Goal: Navigation & Orientation: Find specific page/section

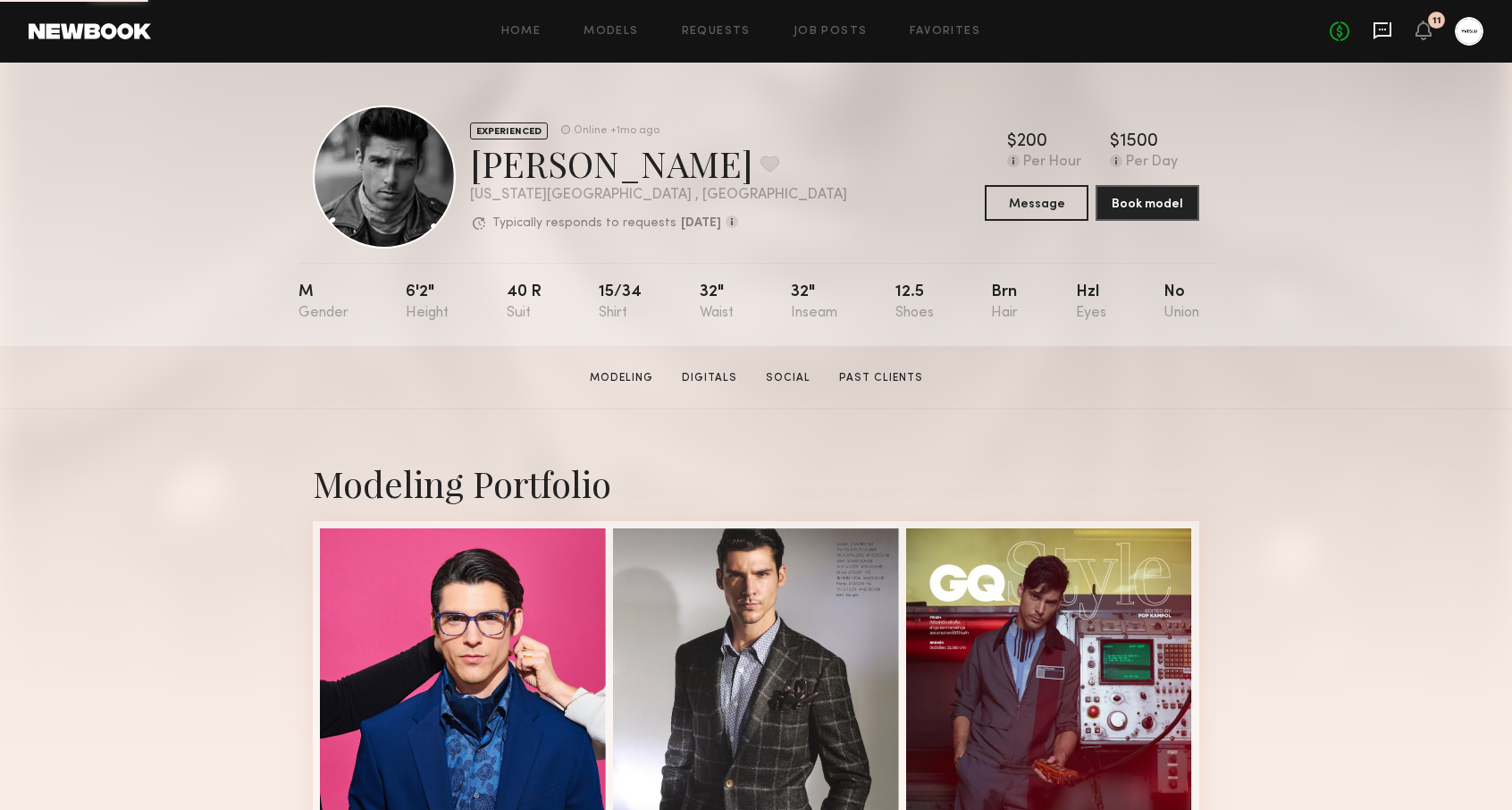
click at [1387, 29] on icon at bounding box center [1383, 30] width 19 height 19
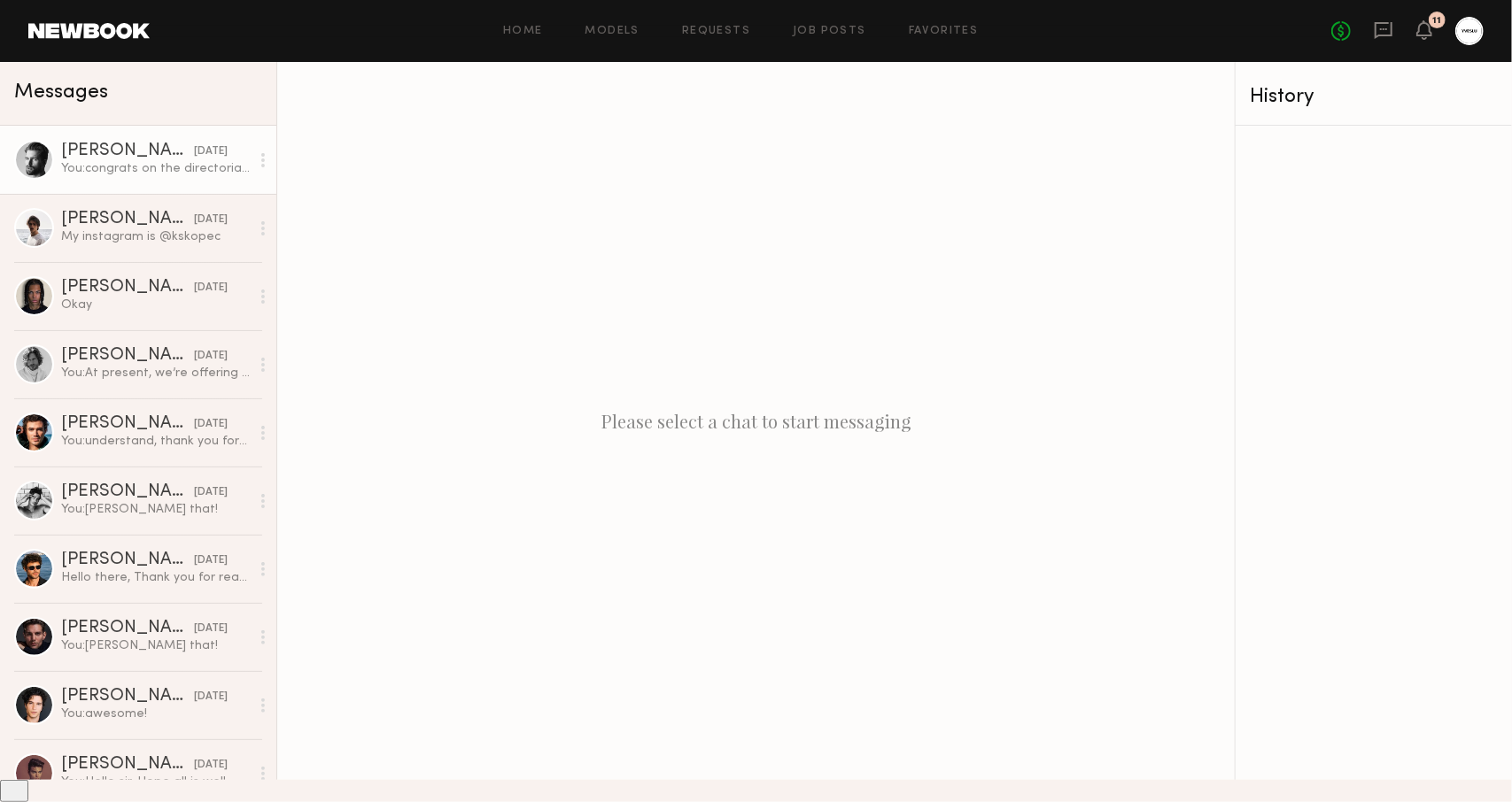
click at [194, 157] on div "[DATE]" at bounding box center [210, 151] width 34 height 16
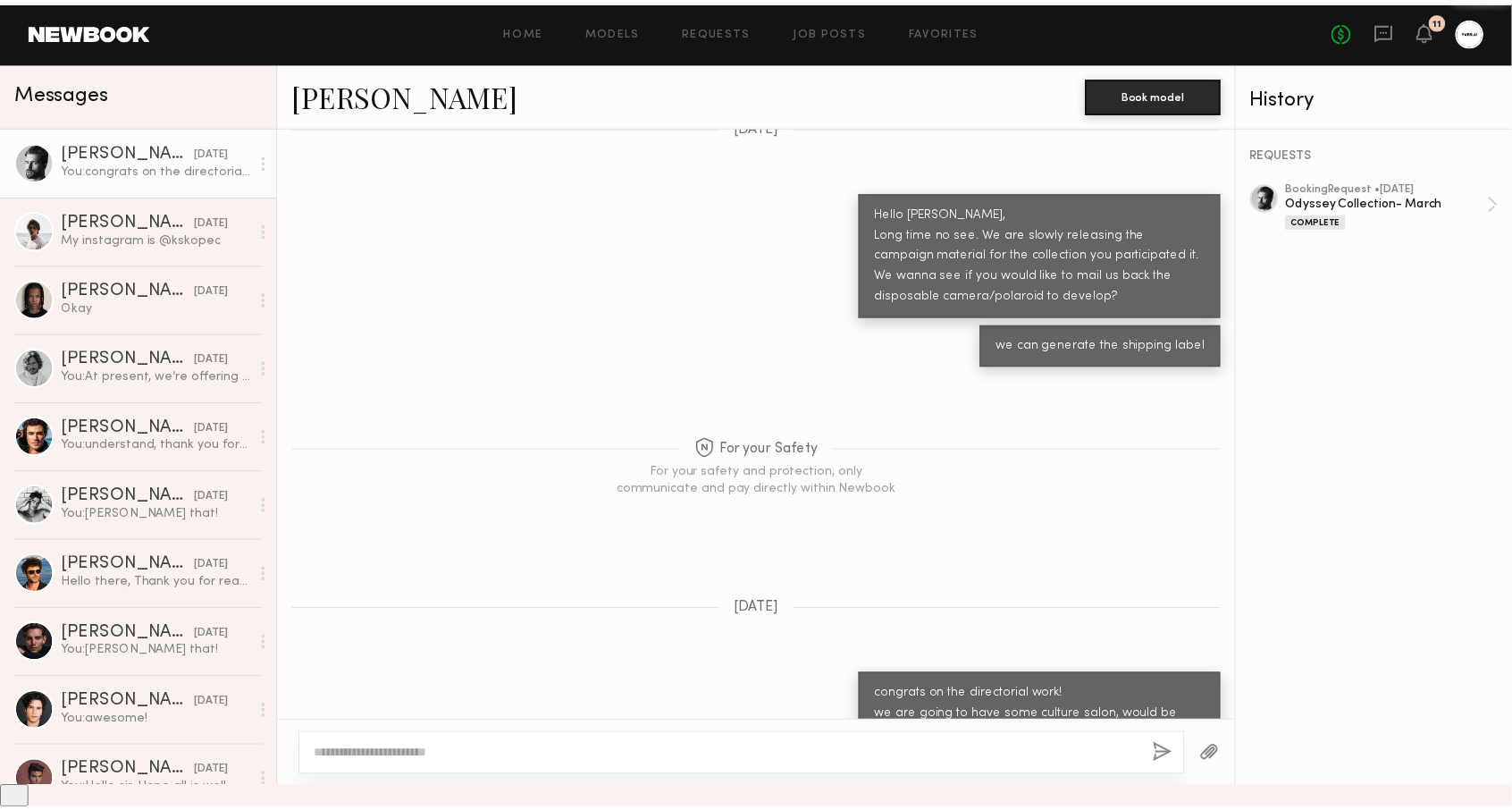
scroll to position [1503, 0]
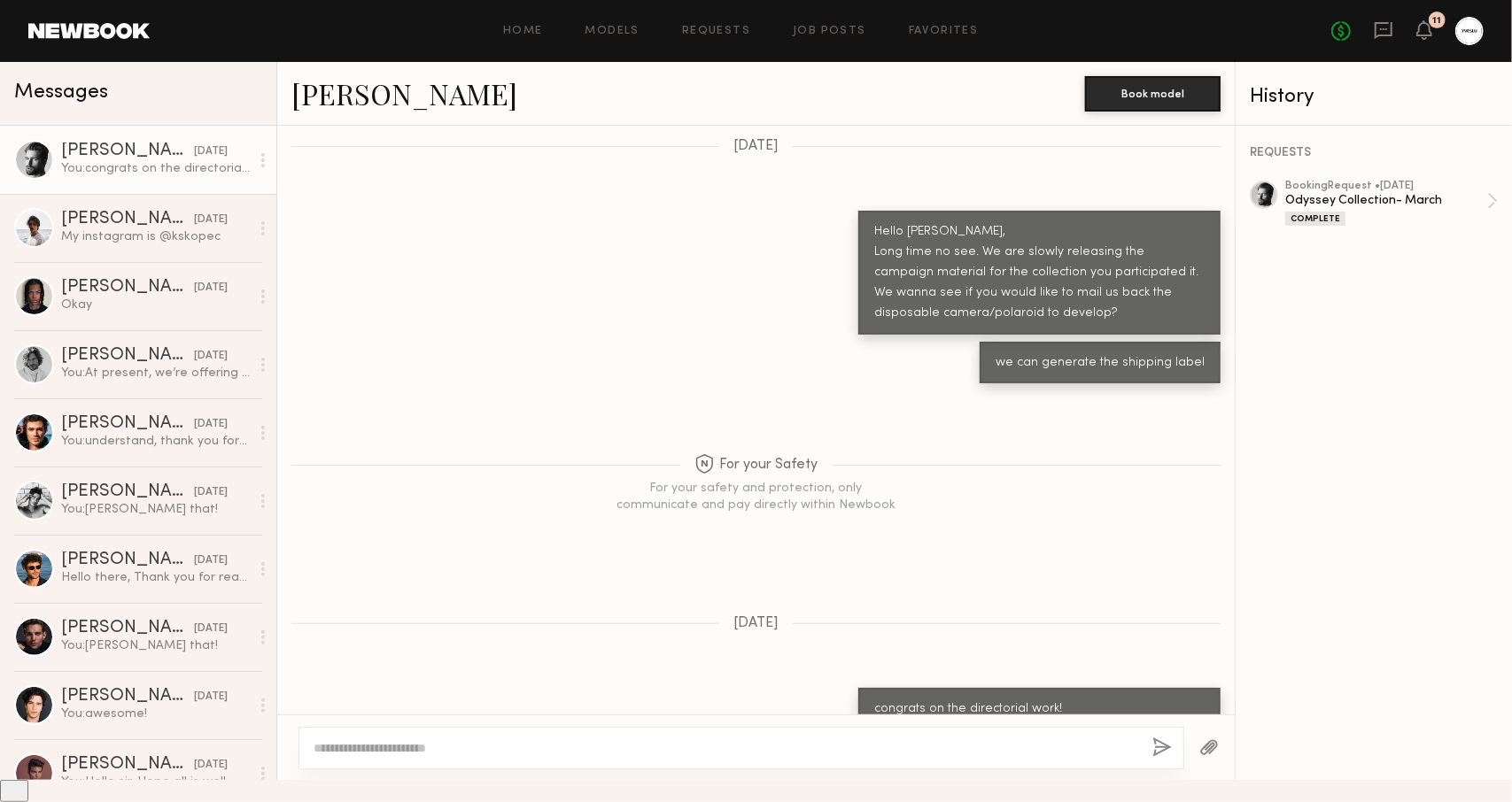
click at [639, 19] on div "Home Models Requests Job Posts Favorites Sign Out No fees up to $5,000 11" at bounding box center [816, 30] width 1334 height 28
click at [616, 35] on link "Models" at bounding box center [612, 32] width 54 height 12
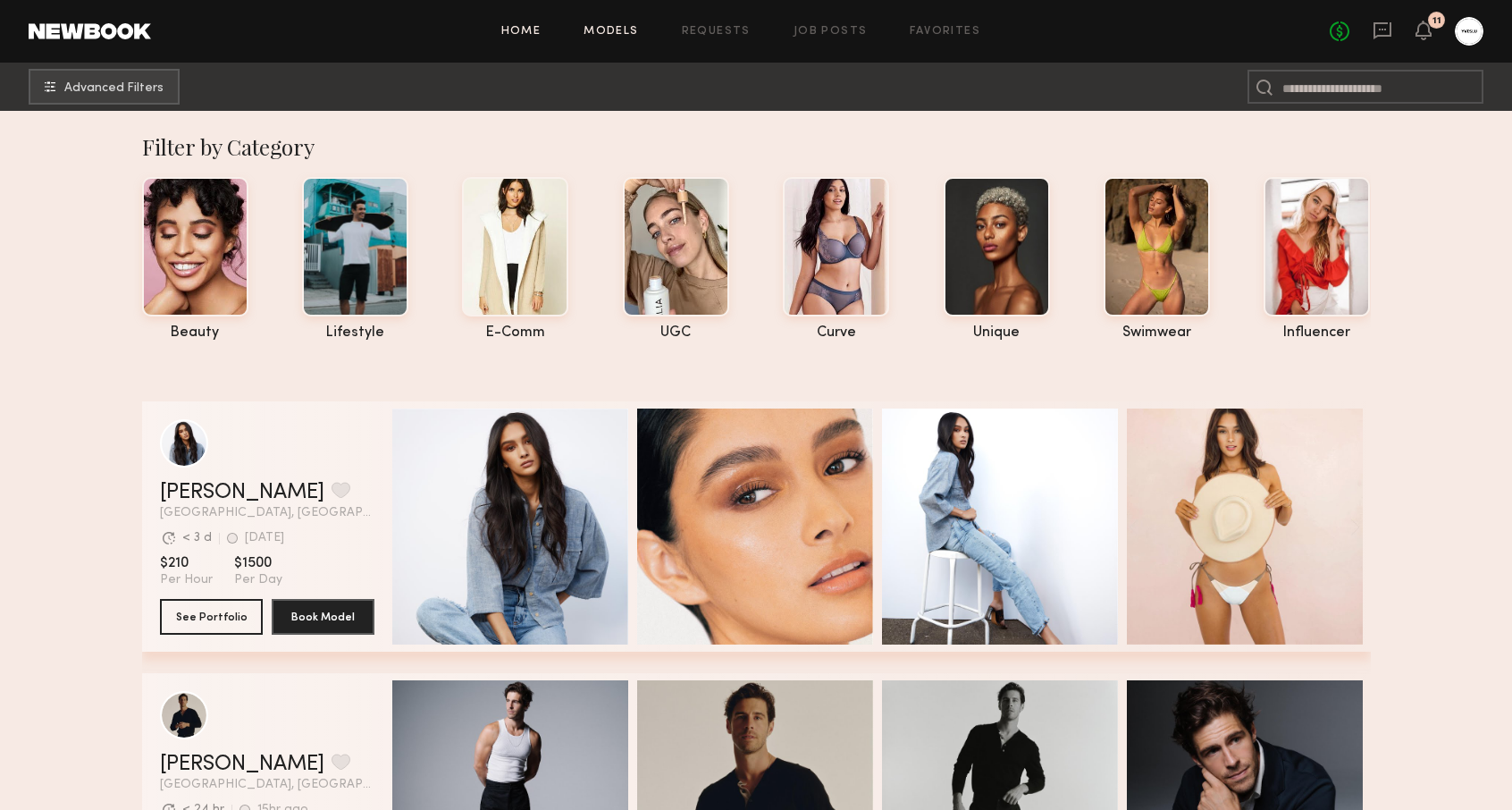
click at [531, 26] on link "Home" at bounding box center [521, 32] width 40 height 12
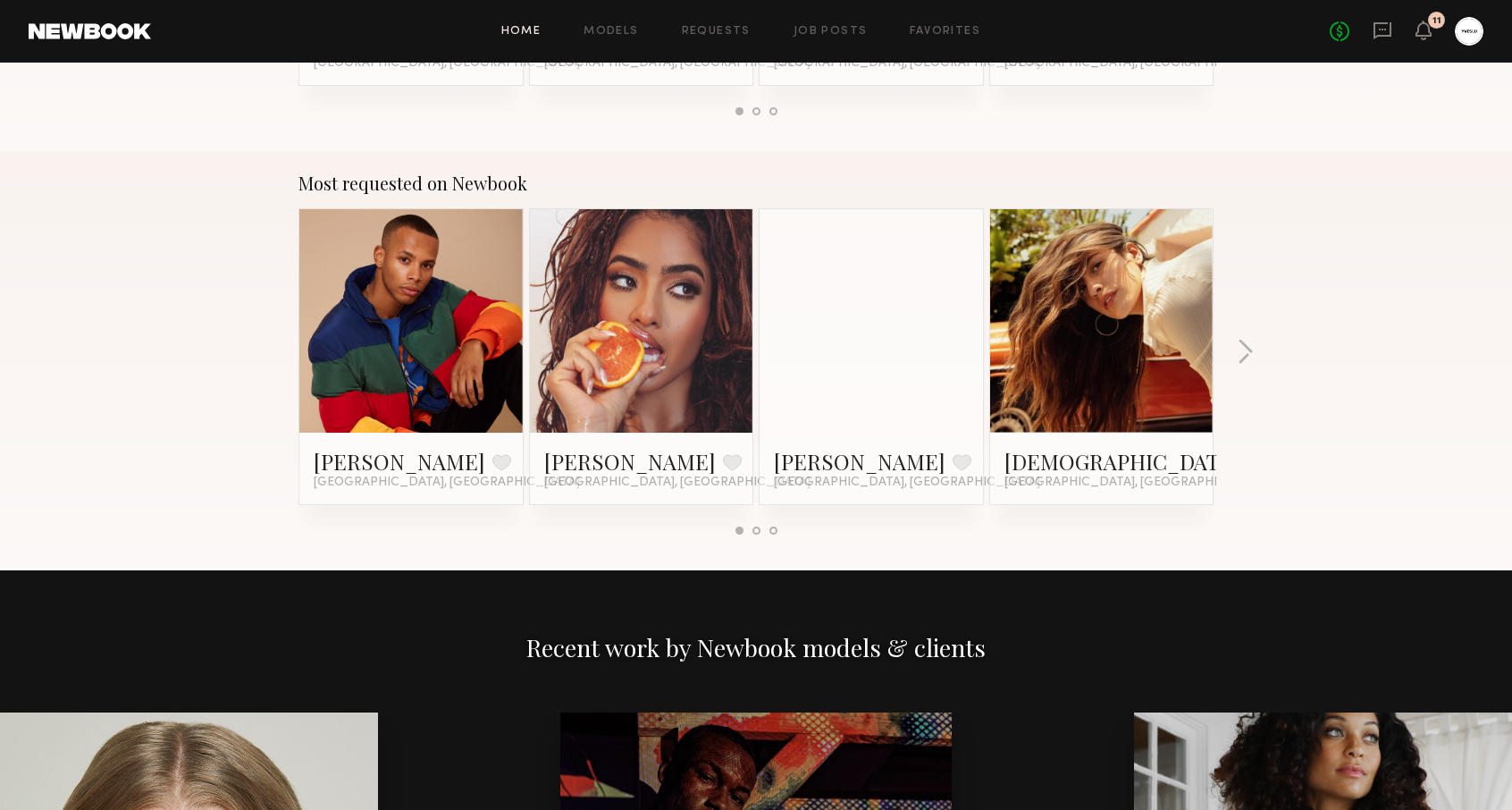
scroll to position [1455, 0]
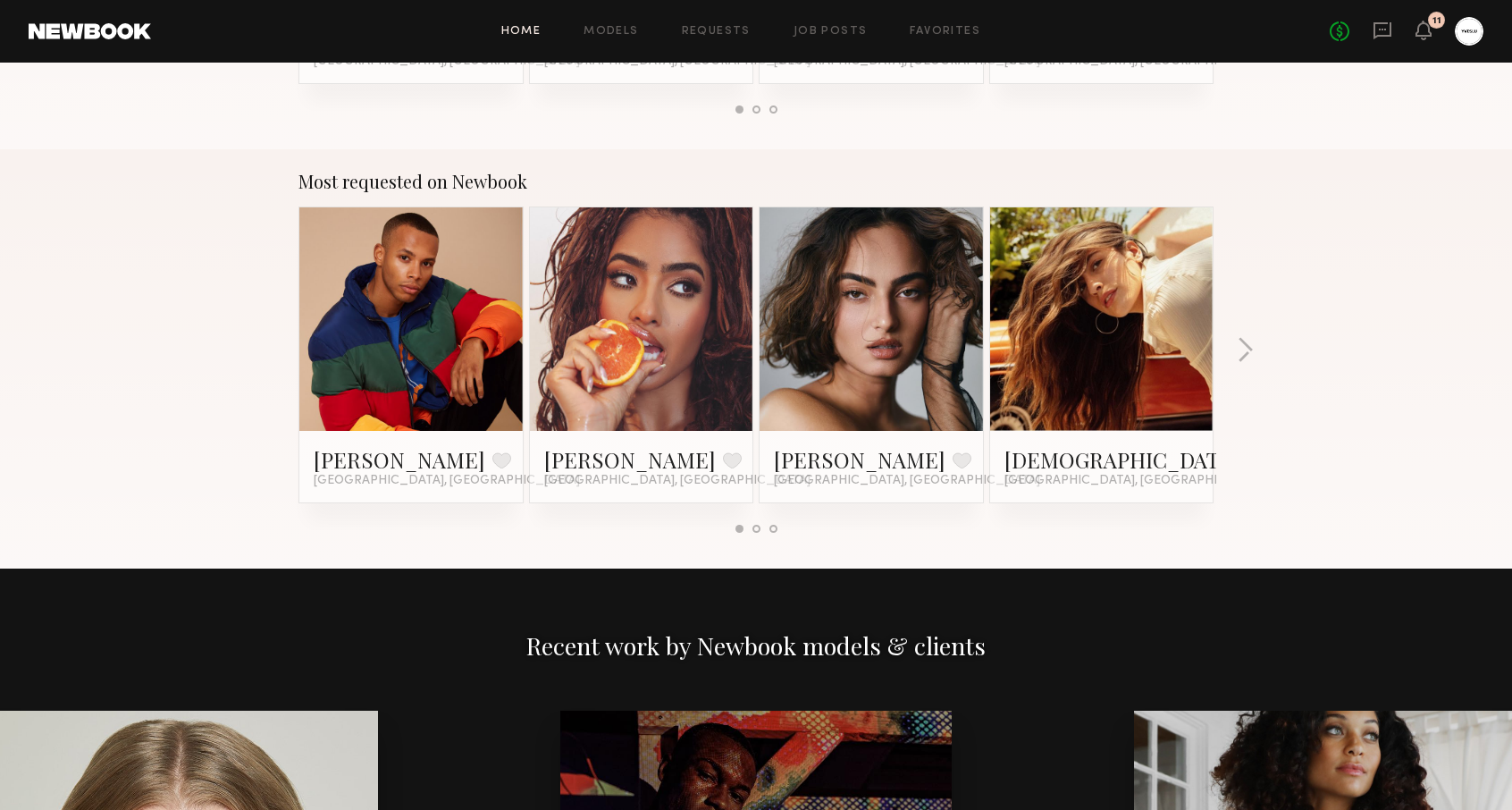
click at [1260, 350] on div "Most requested on Newbook Dorion W. Favorite Los Angeles, CA Melissa B. Favorit…" at bounding box center [756, 358] width 1512 height 420
click at [1237, 351] on button "button" at bounding box center [1244, 351] width 17 height 29
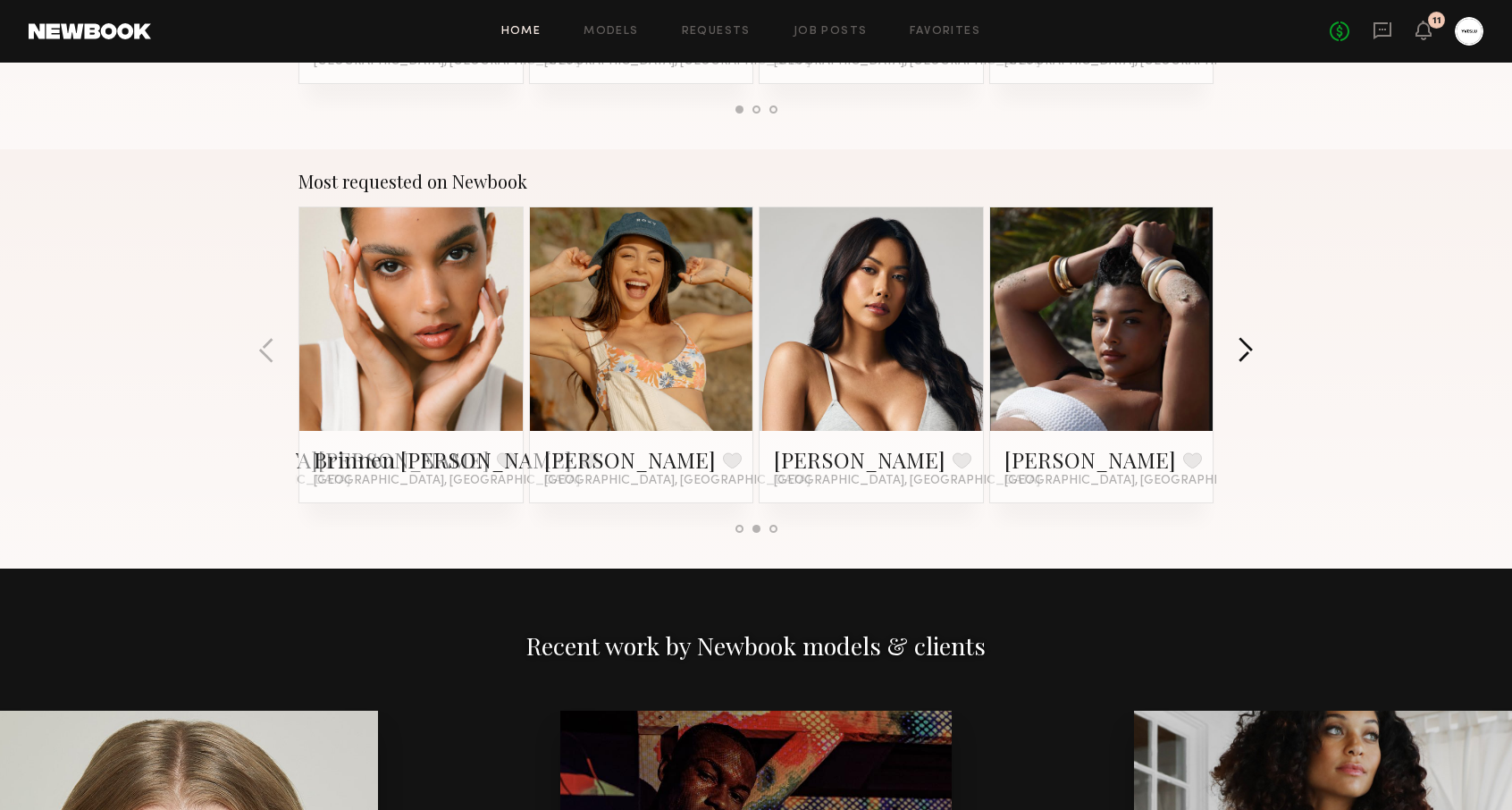
click at [1237, 351] on button "button" at bounding box center [1244, 351] width 17 height 29
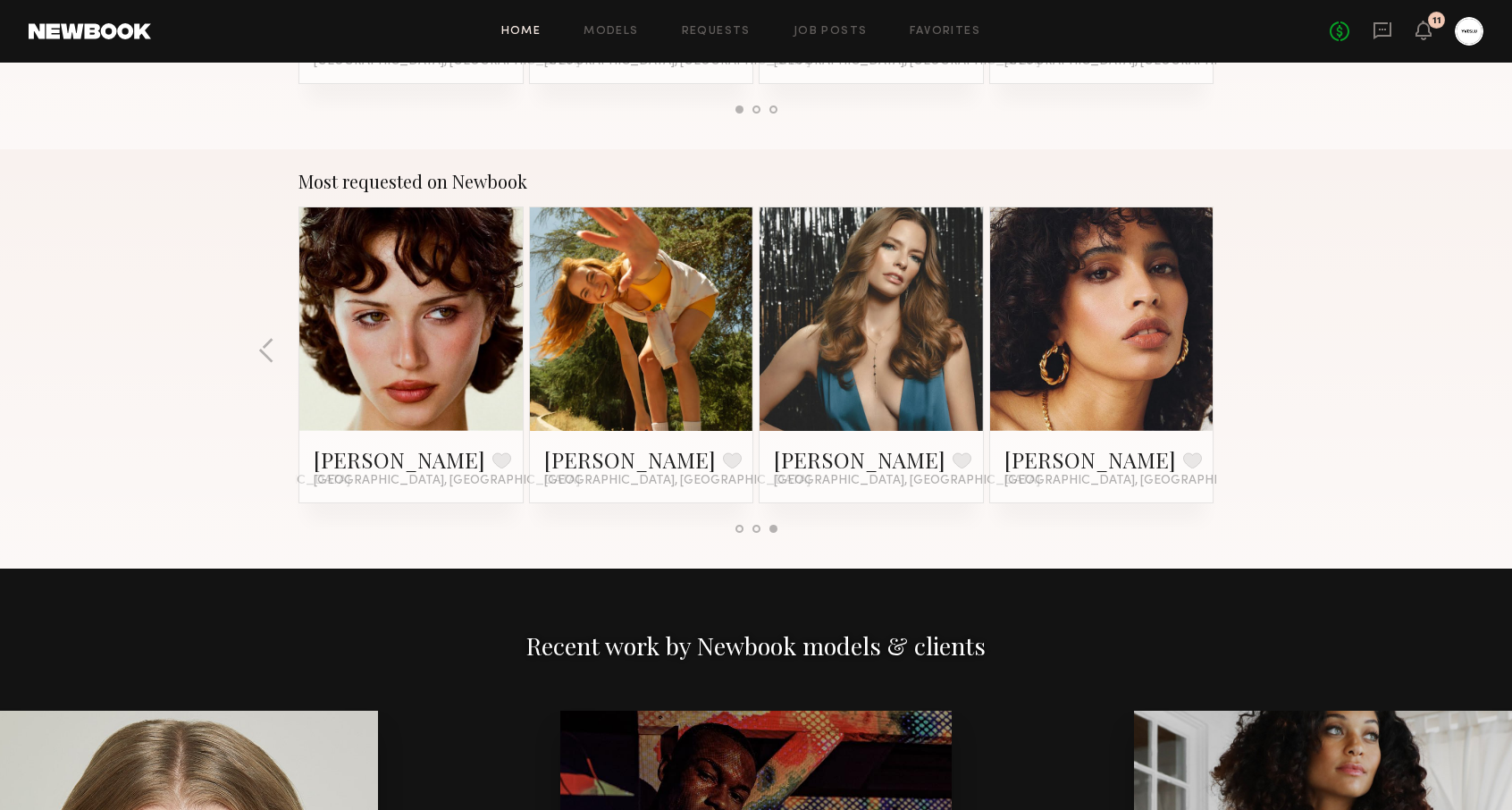
click at [1237, 351] on div "Most requested on Newbook Dorion W. Favorite Los Angeles, CA Melissa B. Favorit…" at bounding box center [756, 358] width 1512 height 420
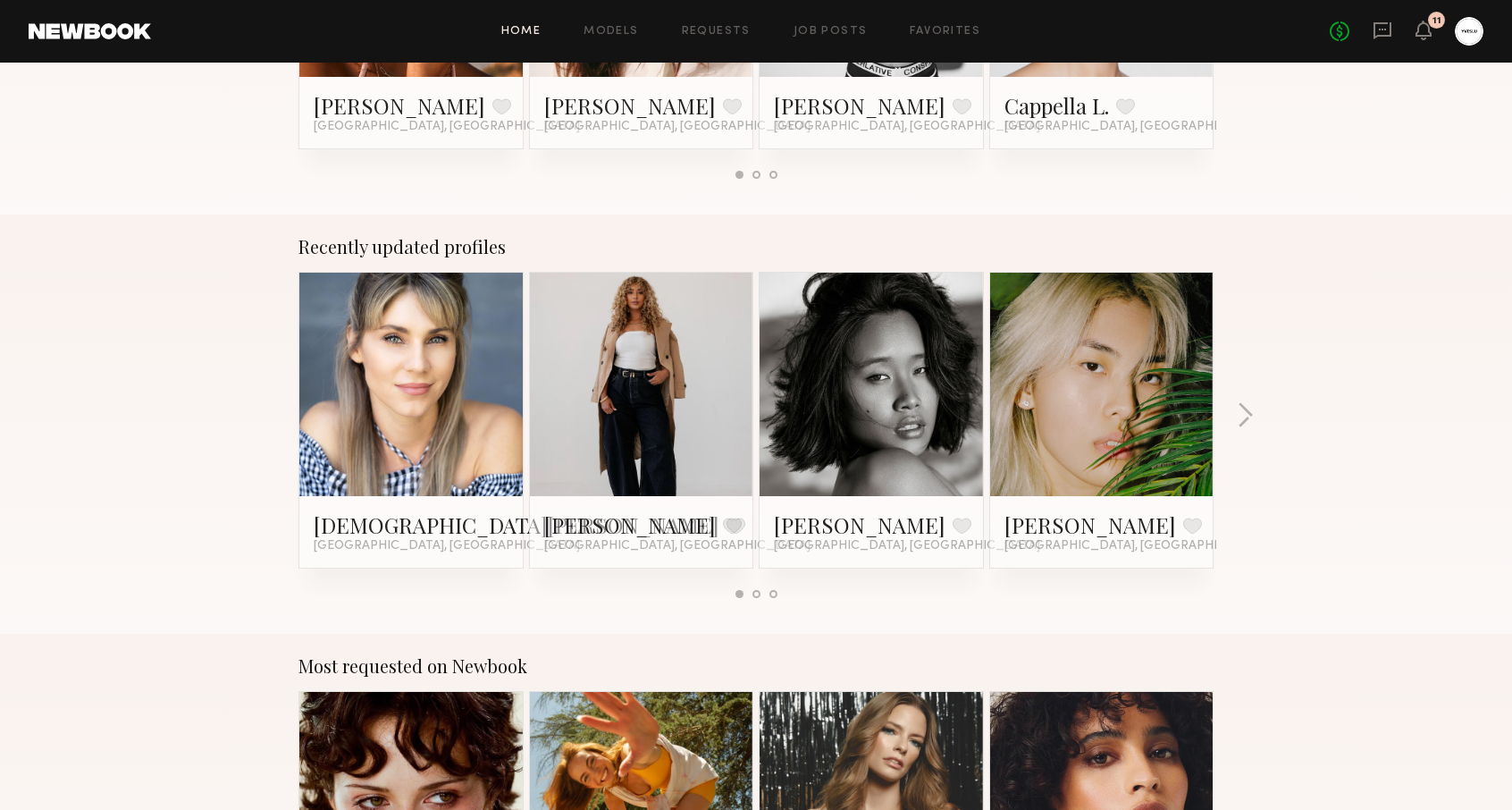
scroll to position [973, 0]
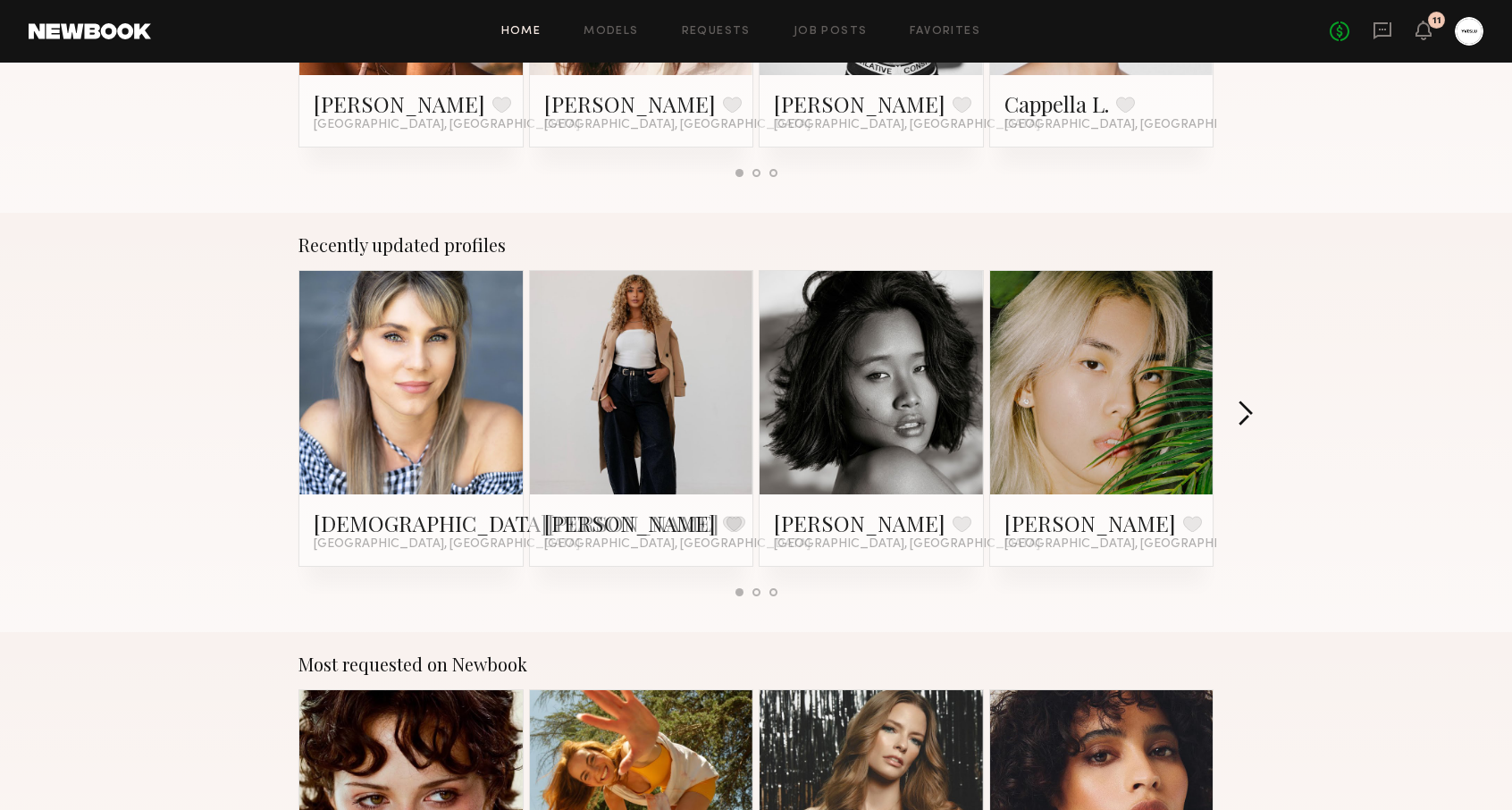
click at [1244, 403] on button "button" at bounding box center [1244, 415] width 17 height 29
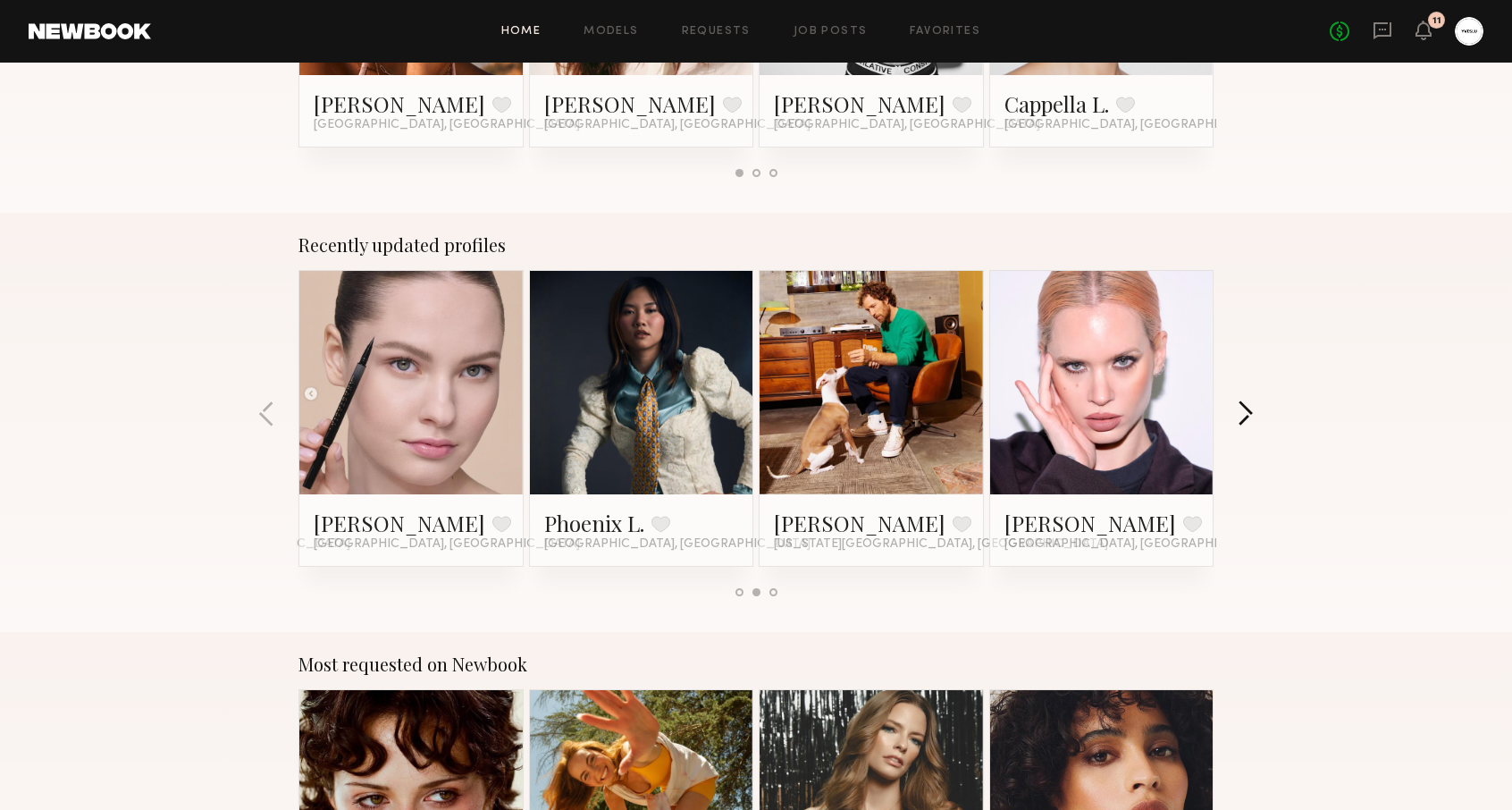
click at [1244, 403] on button "button" at bounding box center [1244, 415] width 17 height 29
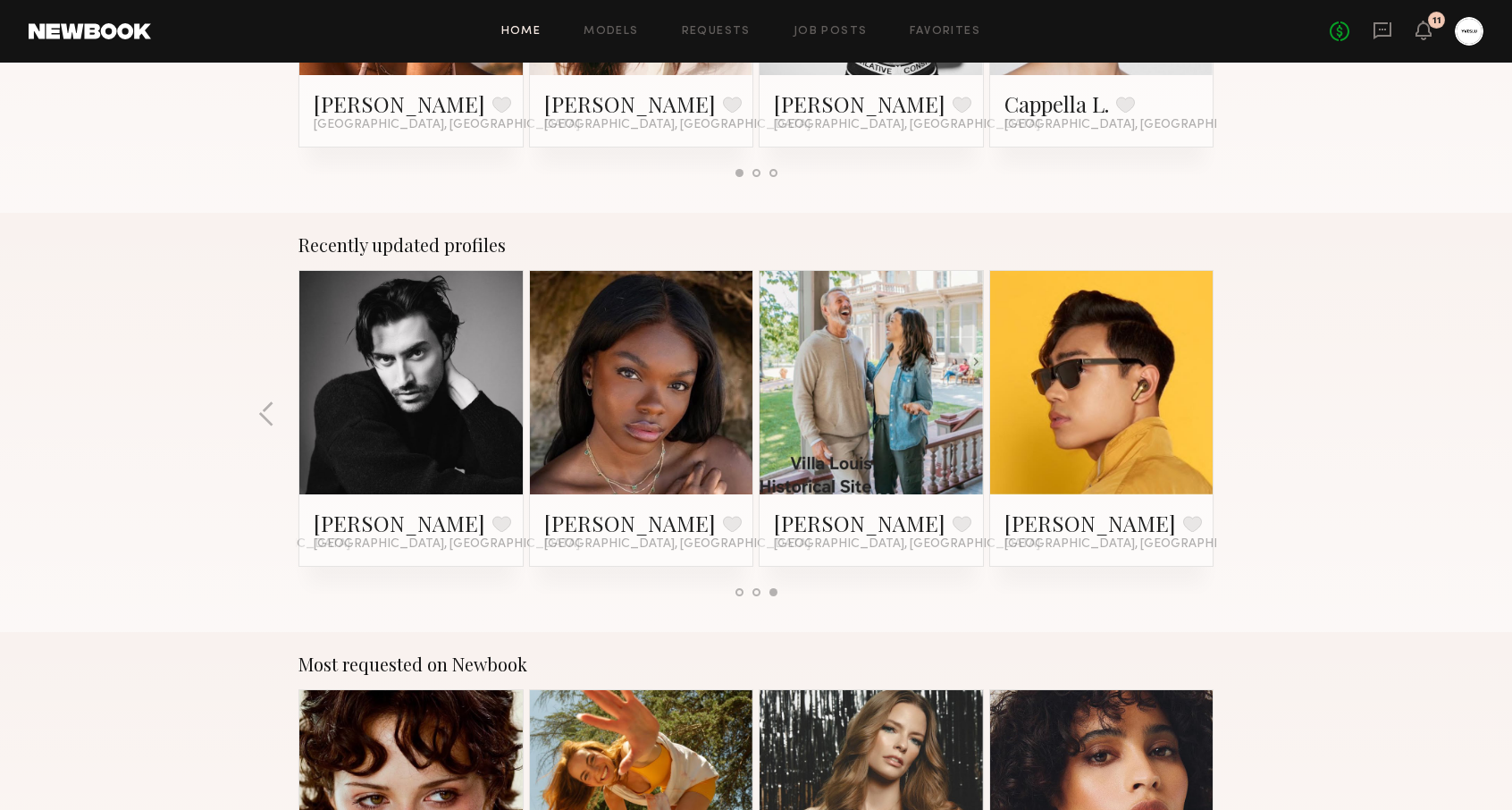
click at [258, 409] on button "button" at bounding box center [266, 415] width 17 height 29
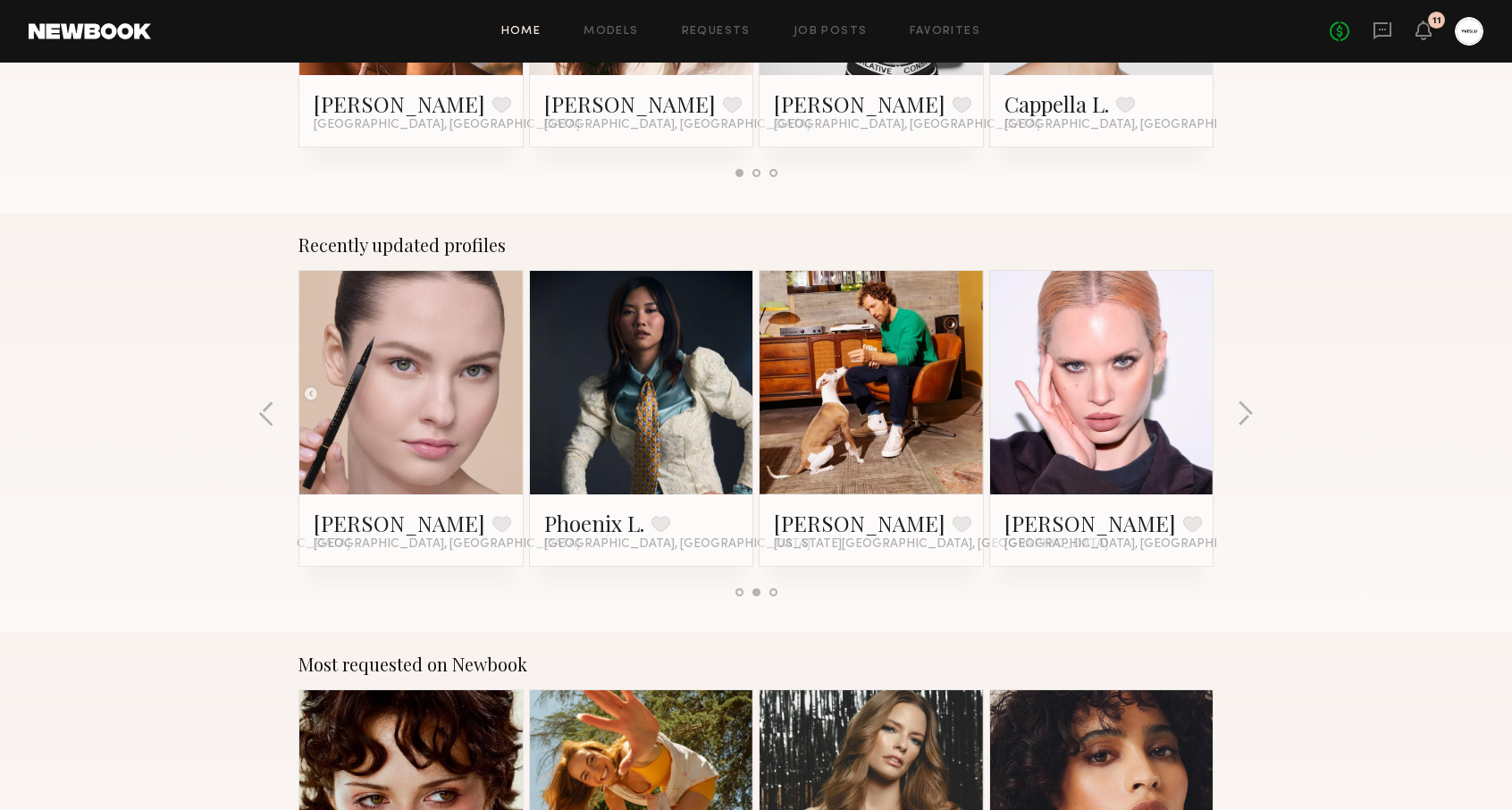
drag, startPoint x: 931, startPoint y: 386, endPoint x: 1297, endPoint y: 416, distance: 367.2
drag, startPoint x: 1297, startPoint y: 416, endPoint x: 1292, endPoint y: 519, distance: 103.1
click at [1292, 519] on div "Recently updated profiles Kristen B. Favorite Las Vegas, NV Ayanna G. Favorite …" at bounding box center [756, 423] width 1512 height 420
click at [1241, 430] on div "Recently updated profiles Kristen B. Favorite Las Vegas, NV Ayanna G. Favorite …" at bounding box center [756, 423] width 1512 height 420
click at [1252, 401] on button "button" at bounding box center [1244, 415] width 17 height 29
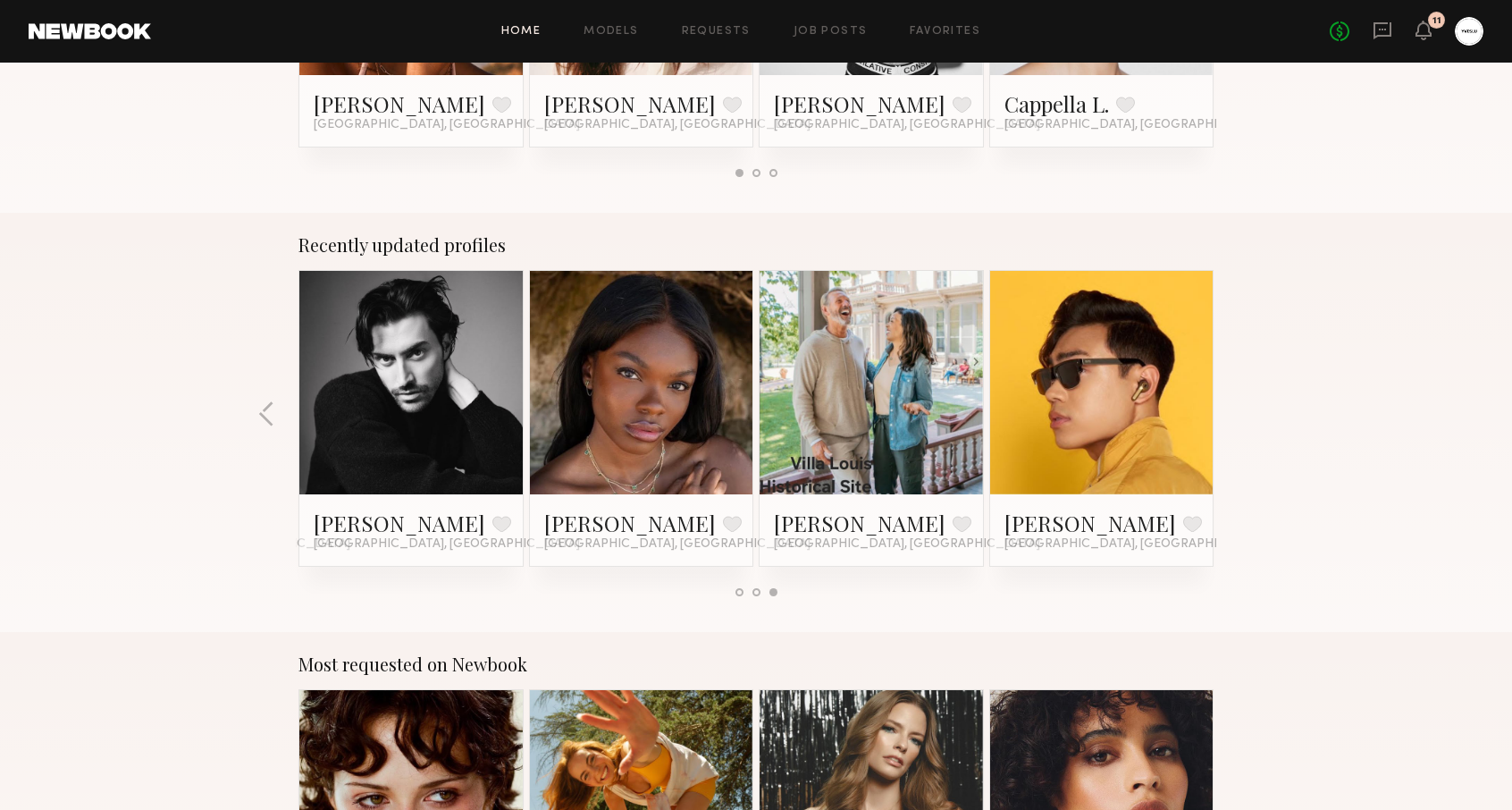
click at [1249, 406] on div "Recently updated profiles Kristen B. Favorite Las Vegas, NV Ayanna G. Favorite …" at bounding box center [756, 423] width 1512 height 420
click at [1147, 404] on link at bounding box center [1101, 383] width 109 height 224
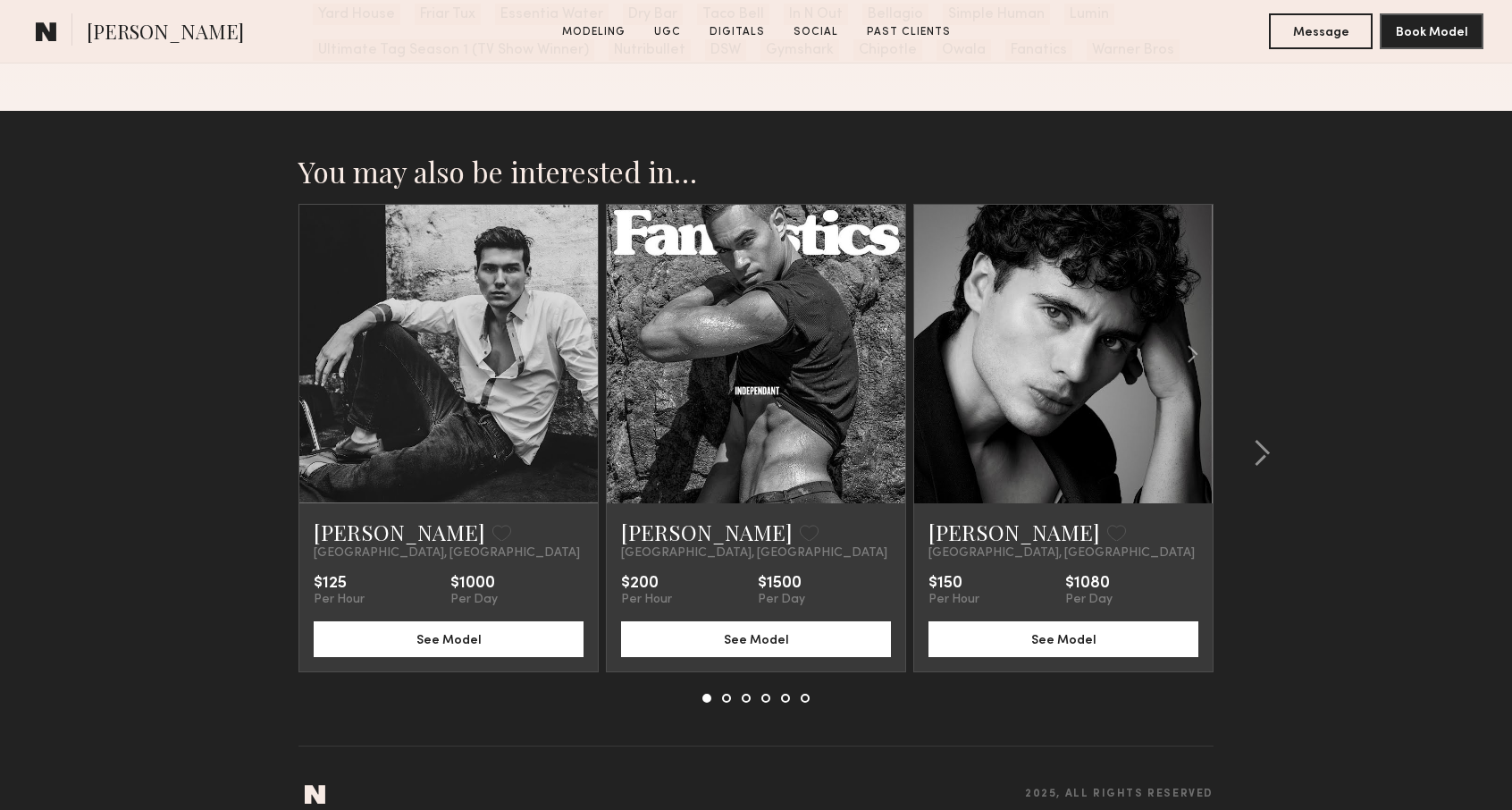
scroll to position [5092, 0]
click at [698, 350] on div at bounding box center [756, 354] width 299 height 299
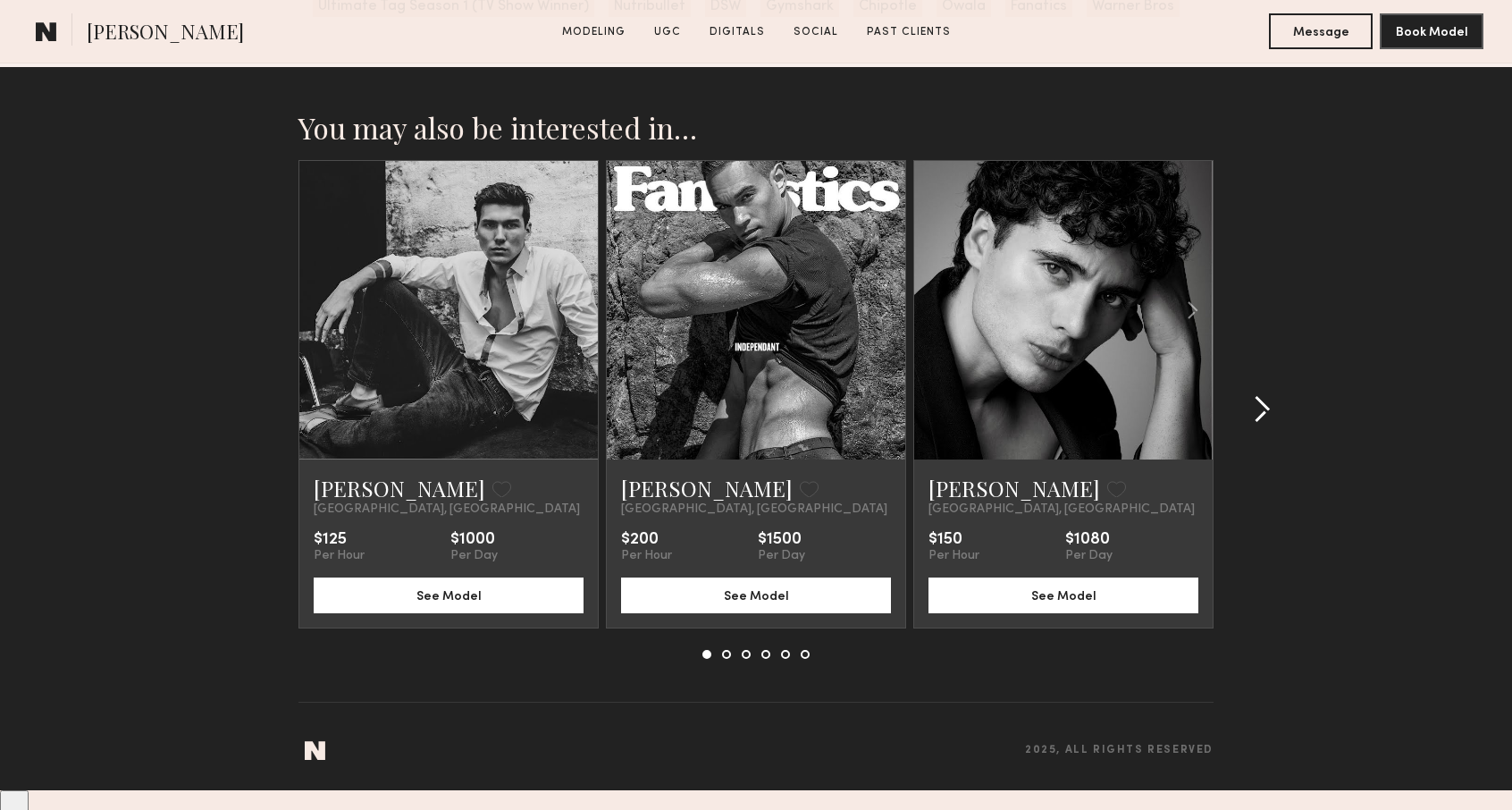
click at [1263, 423] on common-icon at bounding box center [1261, 409] width 18 height 28
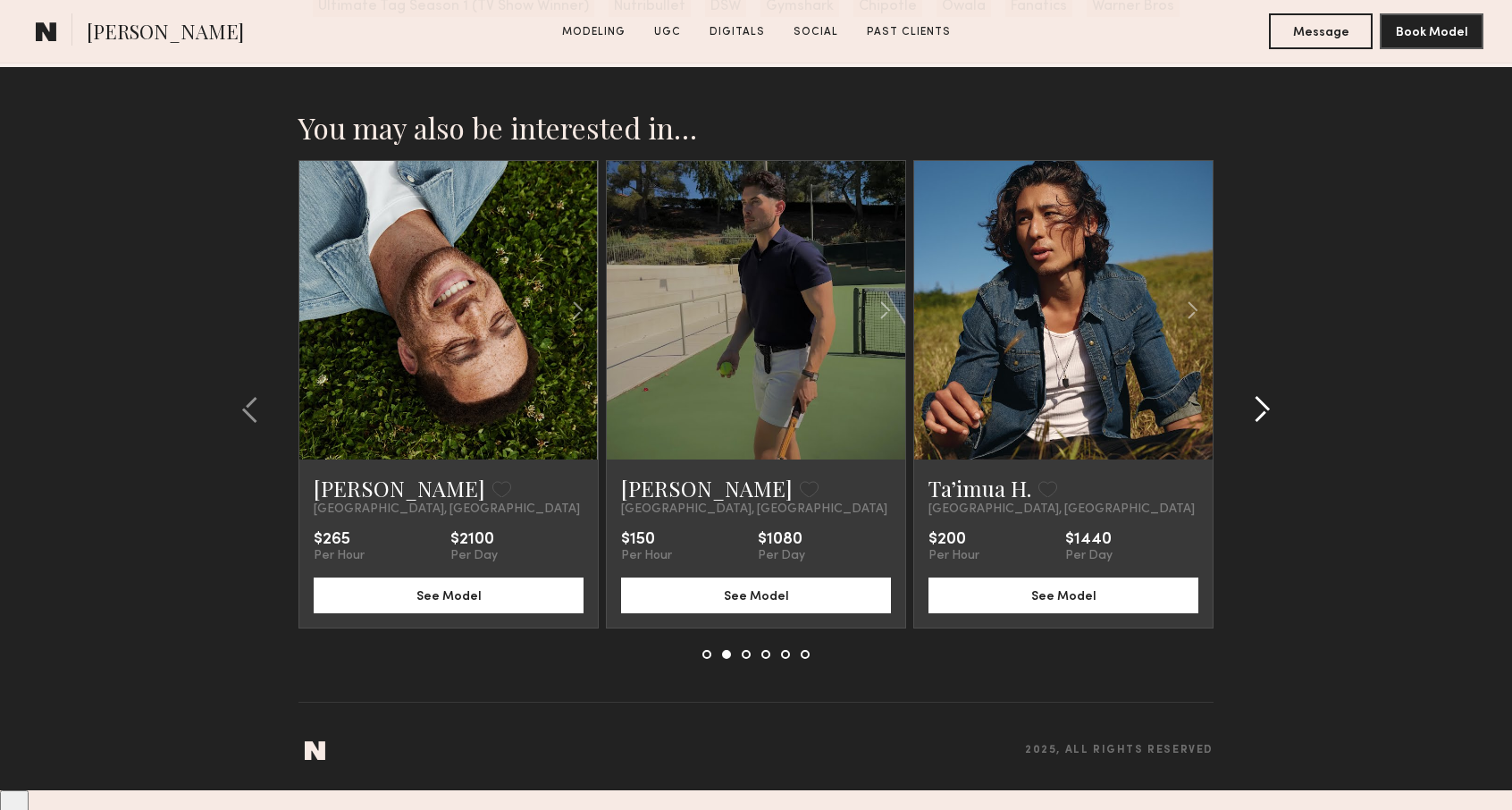
click at [1263, 423] on common-icon at bounding box center [1261, 409] width 18 height 28
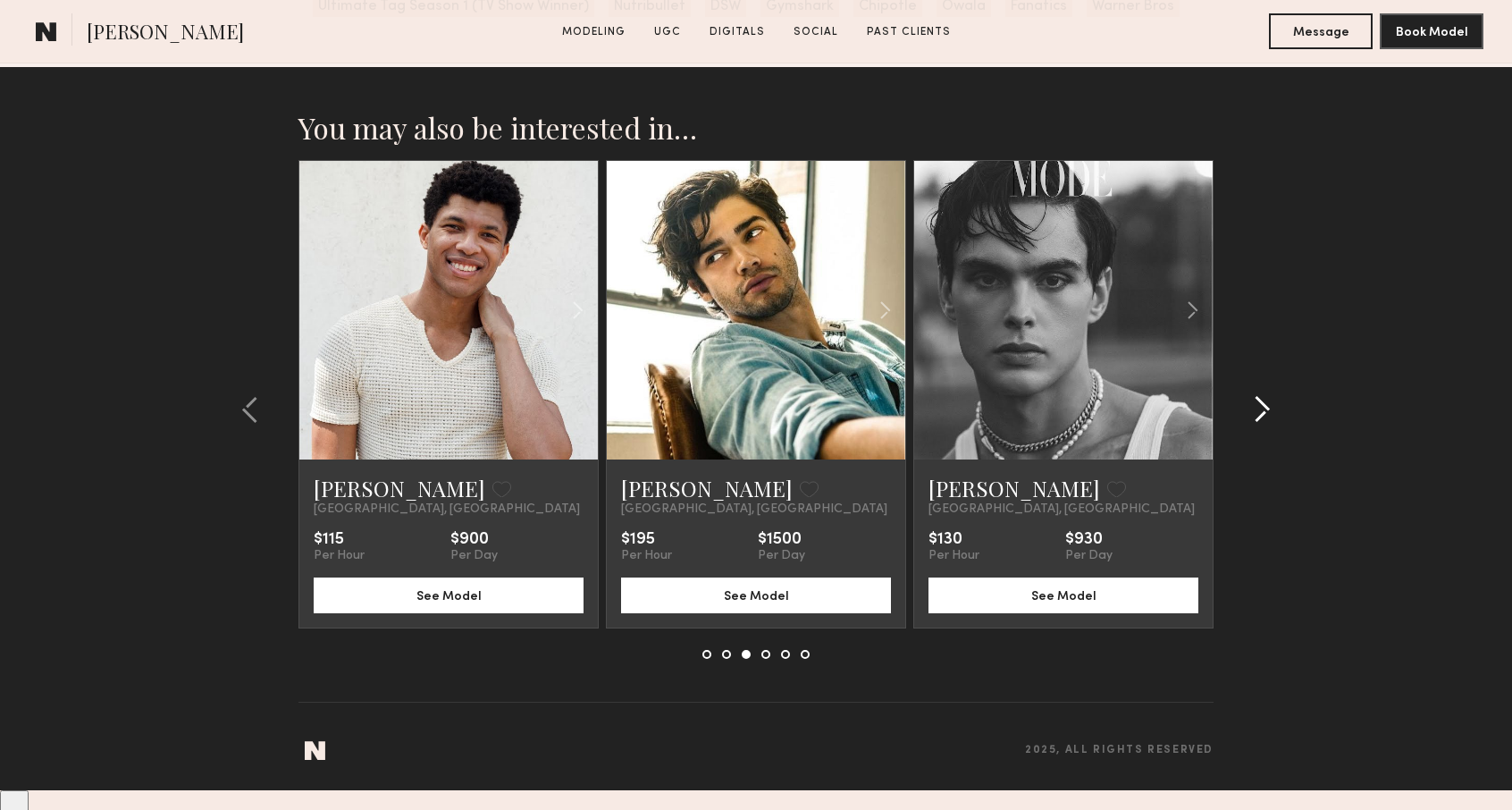
click at [1263, 423] on common-icon at bounding box center [1261, 409] width 18 height 28
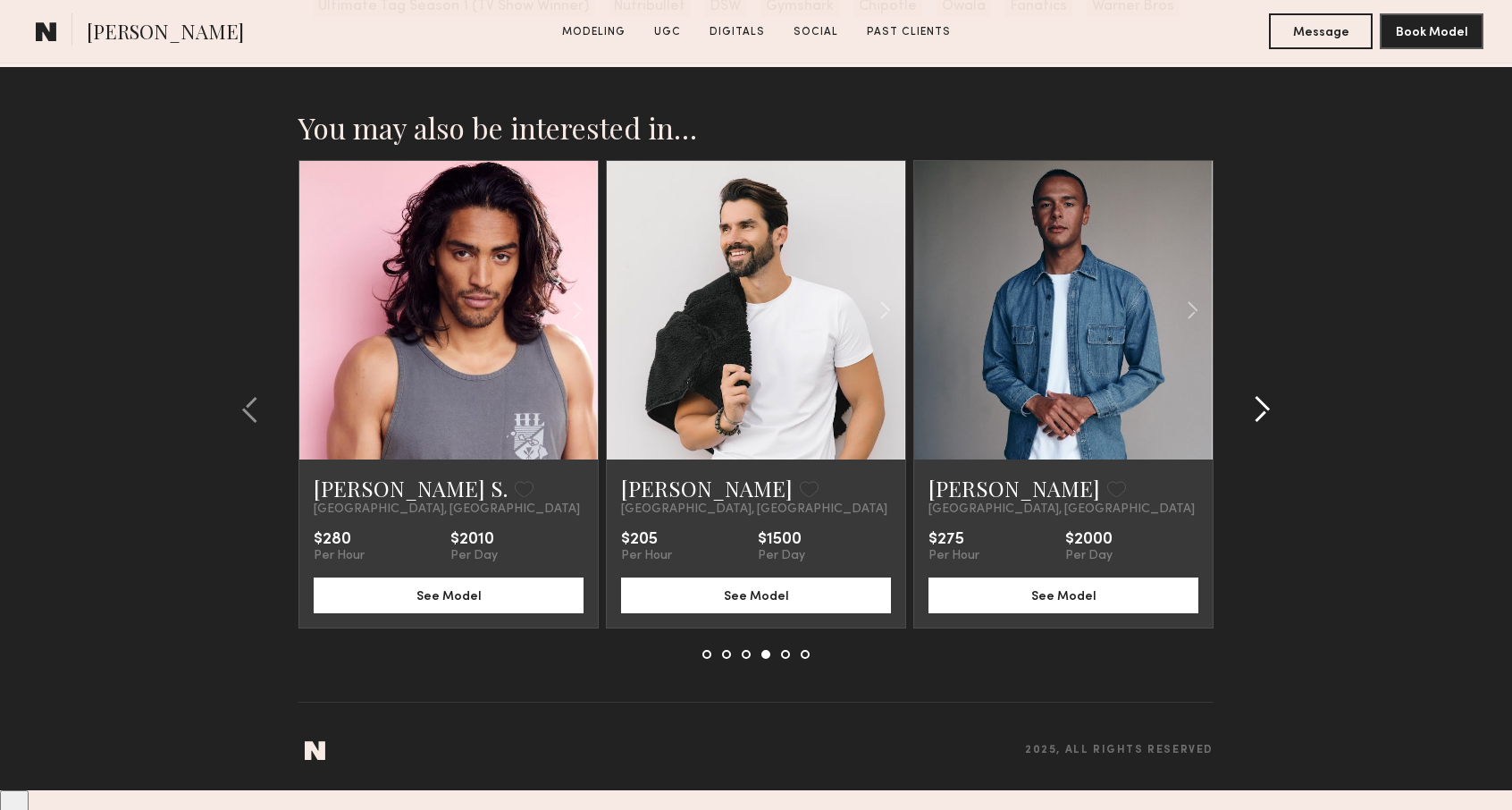
click at [1263, 423] on common-icon at bounding box center [1261, 409] width 18 height 28
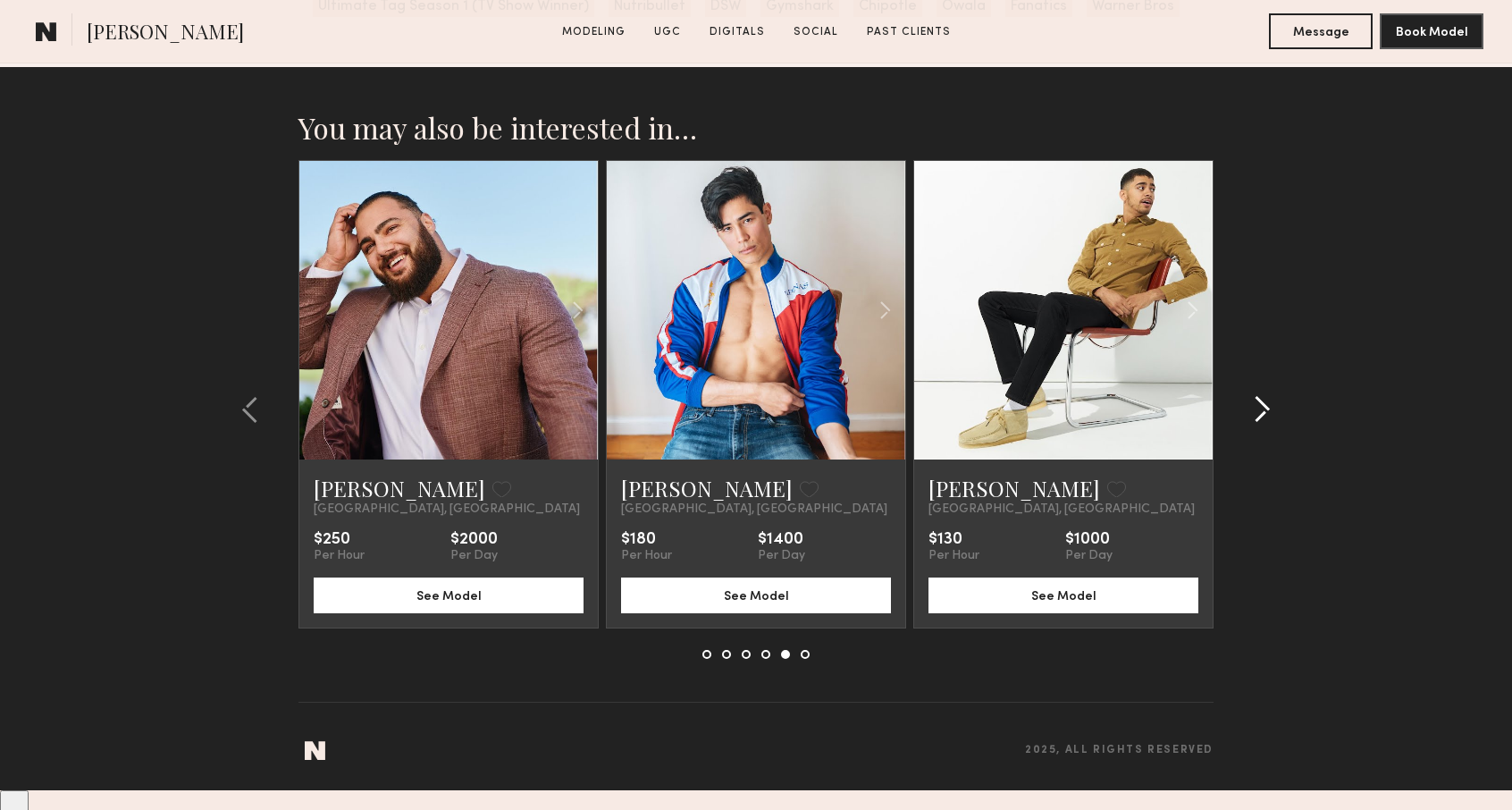
click at [1263, 423] on common-icon at bounding box center [1261, 409] width 18 height 28
